Goal: Book appointment/travel/reservation

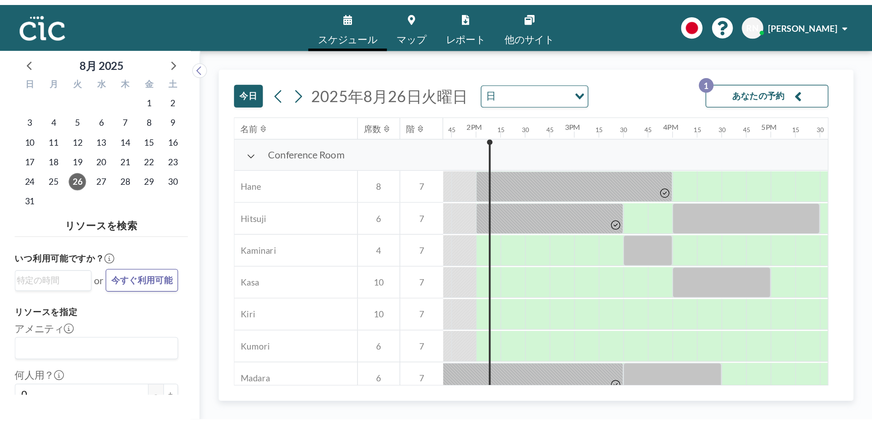
scroll to position [0, 999]
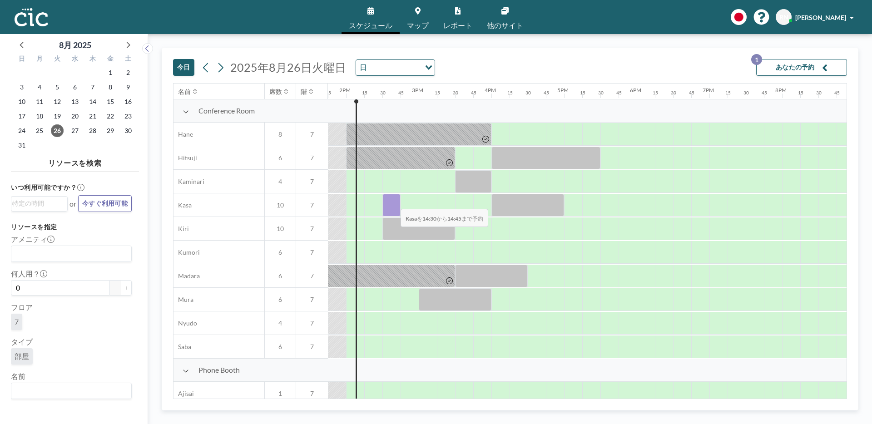
click at [393, 203] on div at bounding box center [391, 205] width 18 height 23
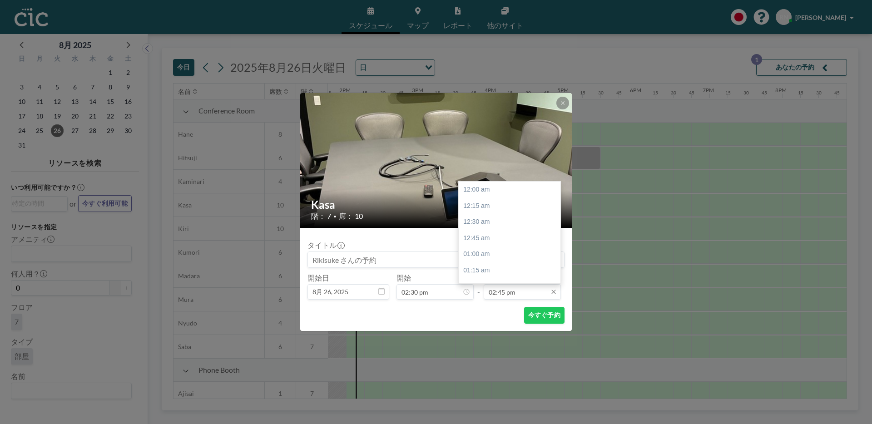
scroll to position [953, 0]
click at [508, 237] on div "03:30 pm" at bounding box center [512, 238] width 107 height 16
type input "03:30 pm"
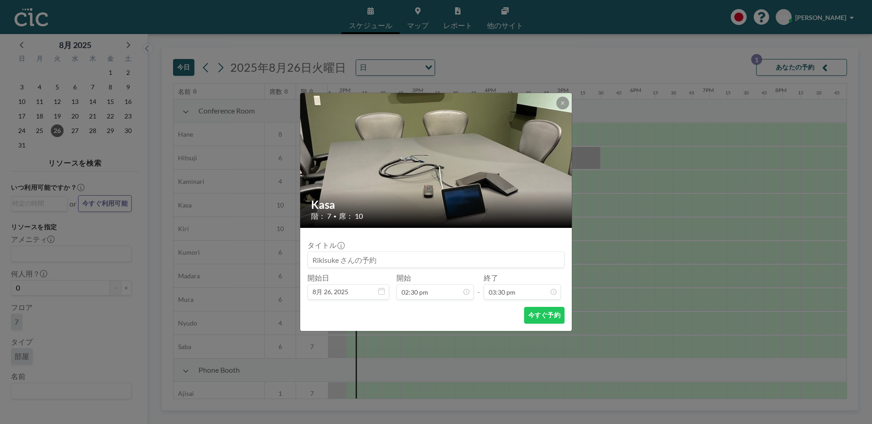
scroll to position [1002, 0]
click at [551, 306] on button "今すぐ予約" at bounding box center [544, 315] width 40 height 17
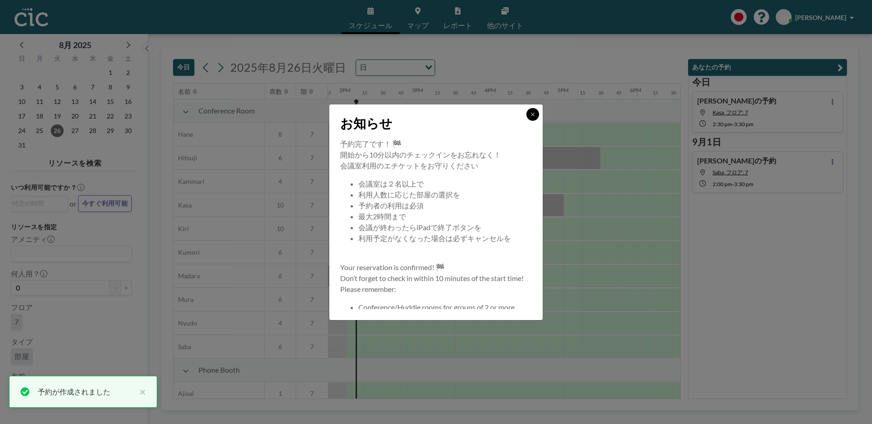
click at [529, 114] on button at bounding box center [532, 114] width 13 height 13
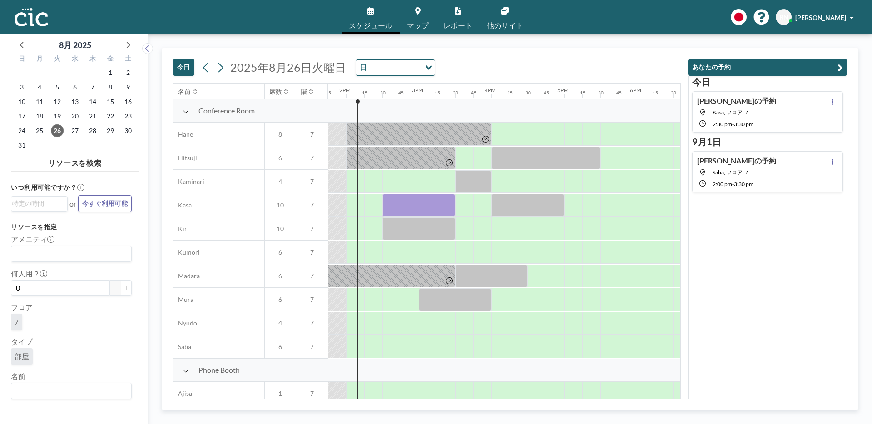
click at [412, 24] on span "マップ" at bounding box center [418, 25] width 22 height 7
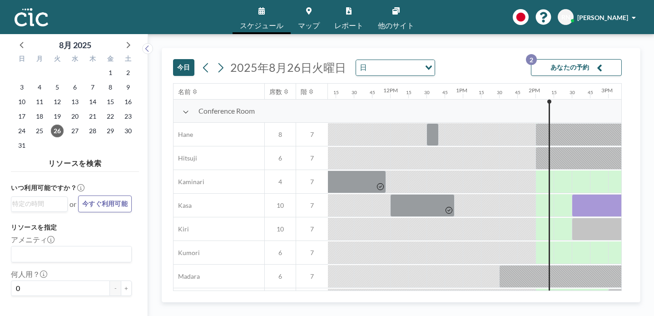
scroll to position [0, 811]
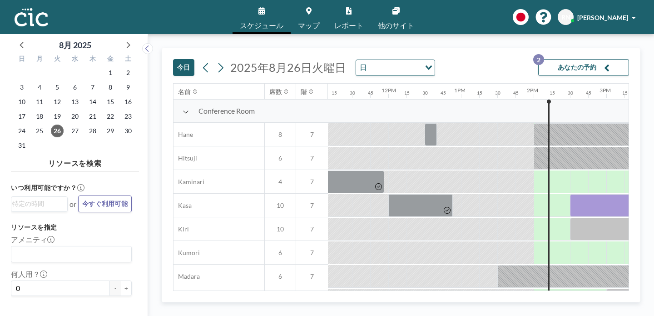
click at [310, 15] on link "マップ" at bounding box center [309, 17] width 36 height 34
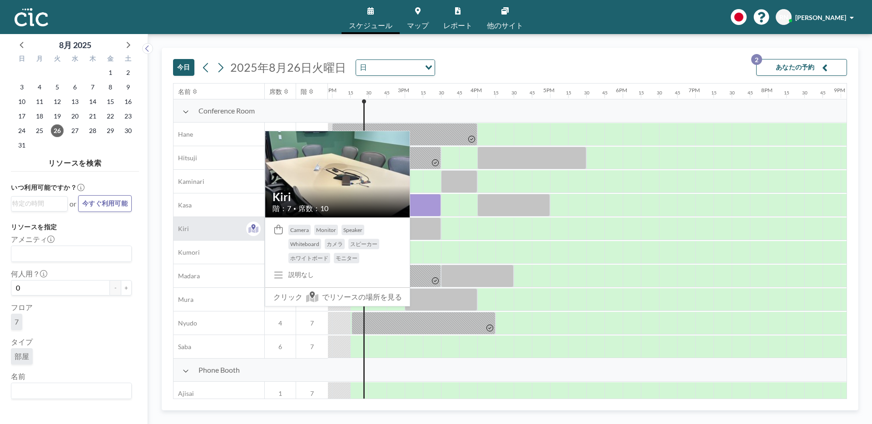
scroll to position [0, 1017]
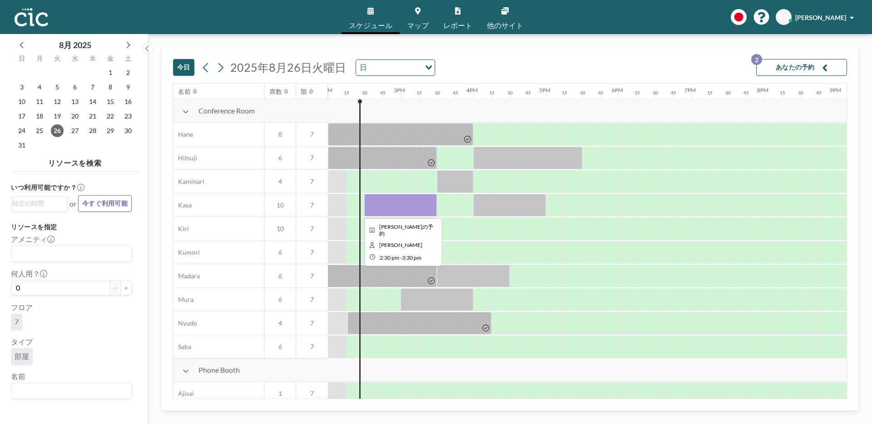
click at [395, 203] on div at bounding box center [400, 205] width 73 height 23
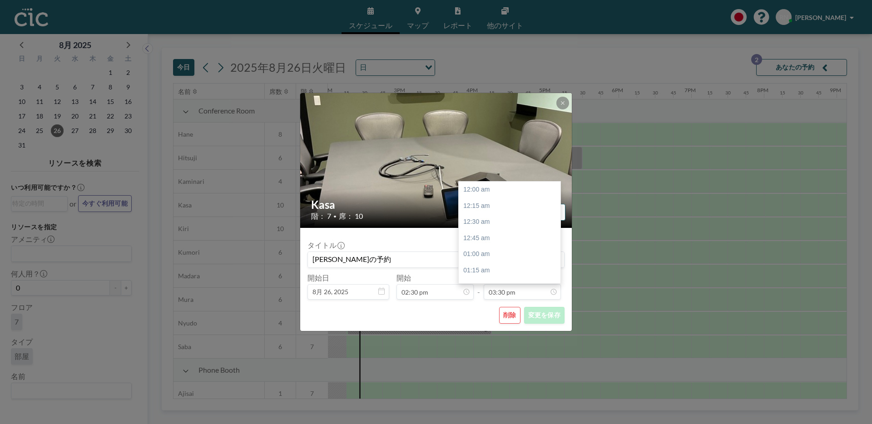
scroll to position [1002, 0]
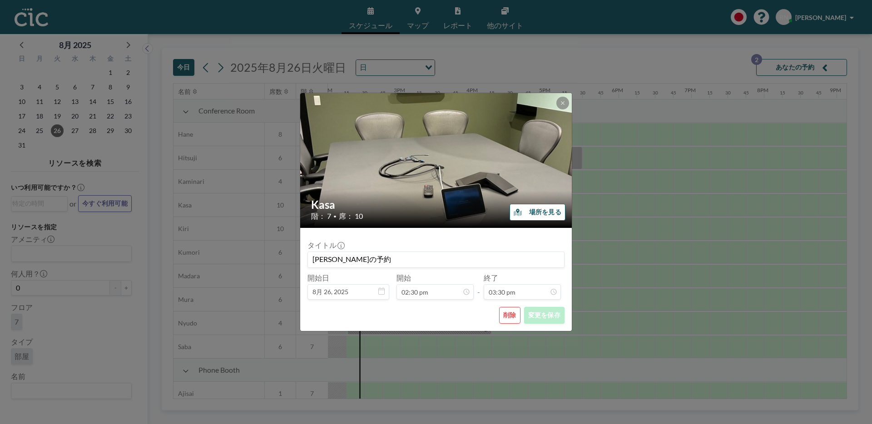
click at [509, 316] on button "削除" at bounding box center [509, 315] width 21 height 17
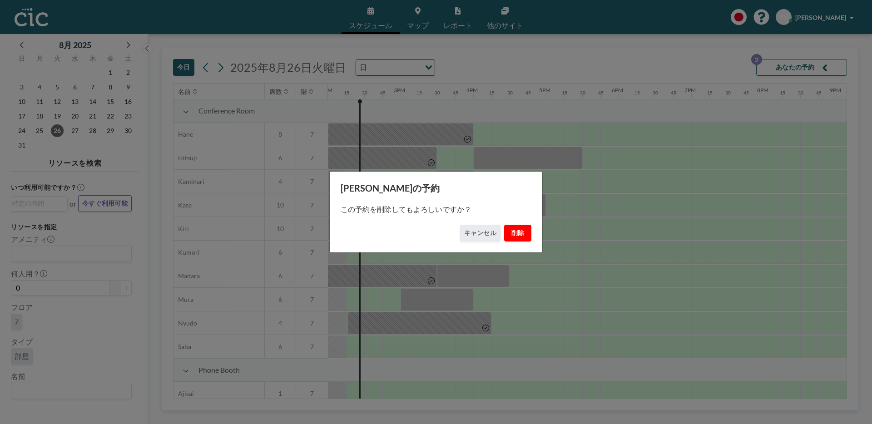
click at [517, 232] on button "削除" at bounding box center [517, 233] width 27 height 17
